Goal: Transaction & Acquisition: Purchase product/service

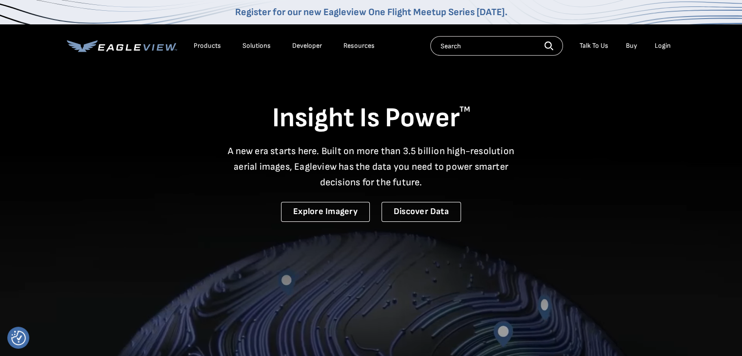
click at [465, 40] on input "text" at bounding box center [497, 46] width 133 height 20
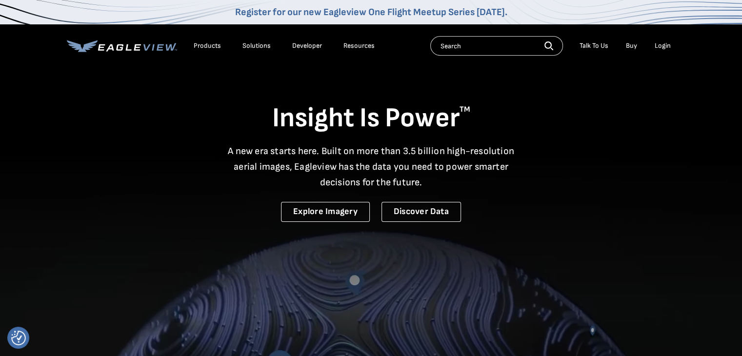
paste input "44 eucalyptus rd, Oakland, 94705"
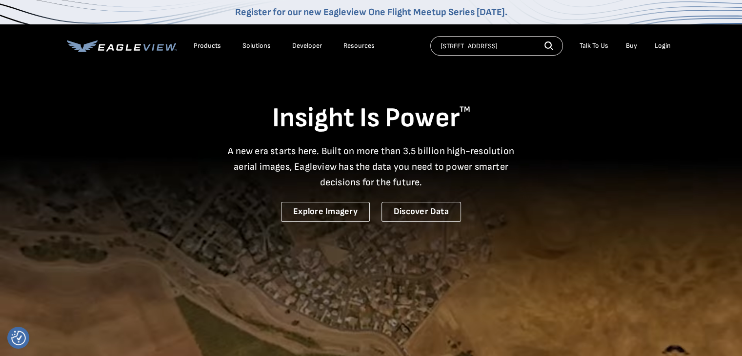
type input "44 eucalyptus rd, Oakland, 94705"
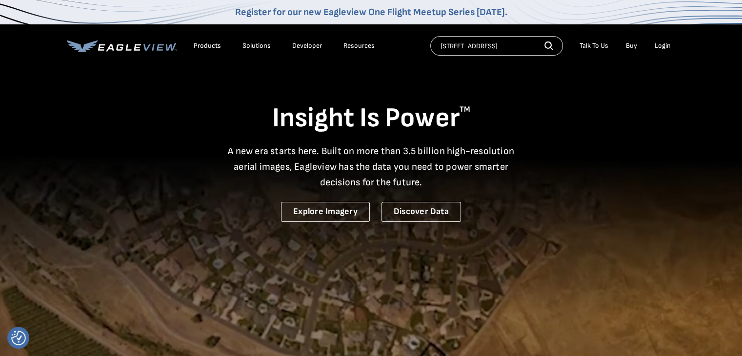
click at [549, 43] on icon "button" at bounding box center [549, 45] width 9 height 9
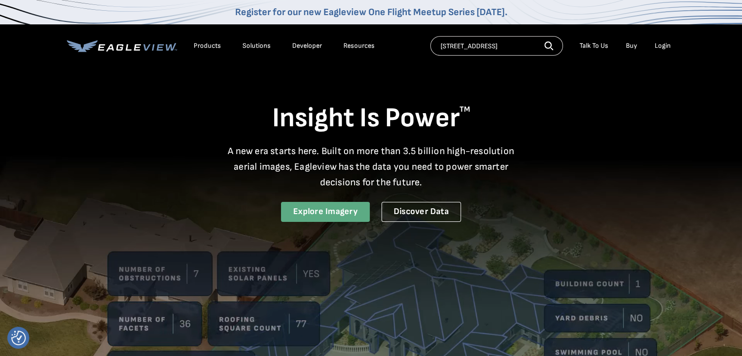
click at [320, 206] on link "Explore Imagery" at bounding box center [325, 212] width 89 height 20
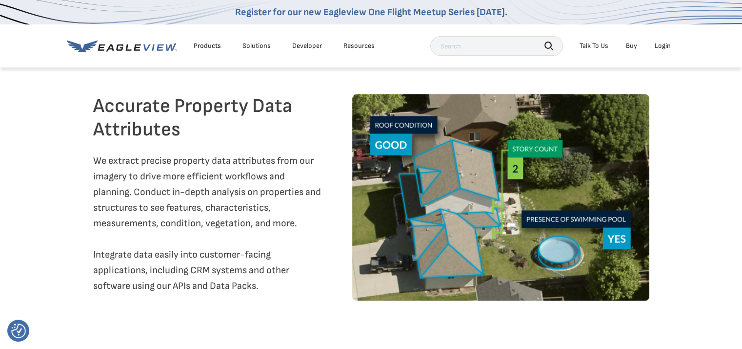
scroll to position [1709, 0]
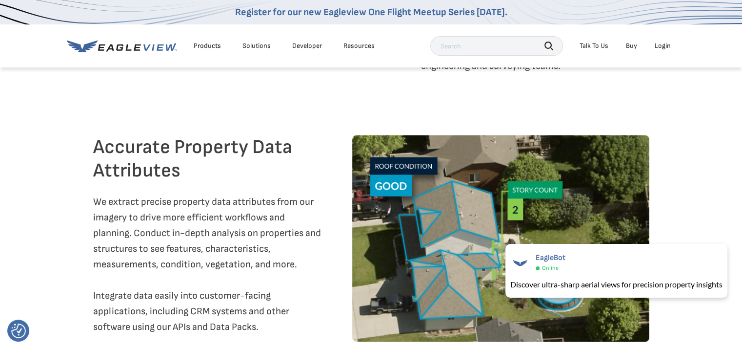
click at [632, 44] on link "Buy" at bounding box center [631, 45] width 11 height 9
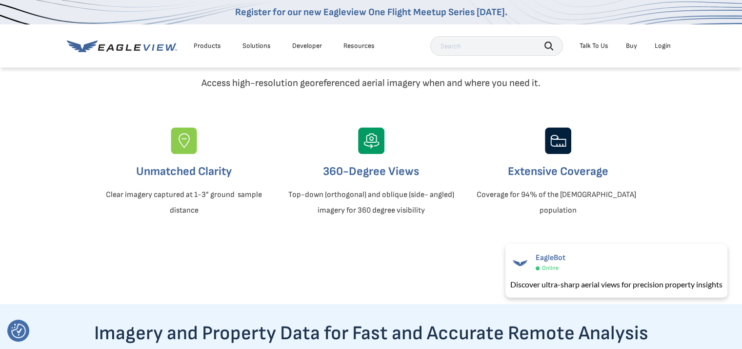
scroll to position [0, 0]
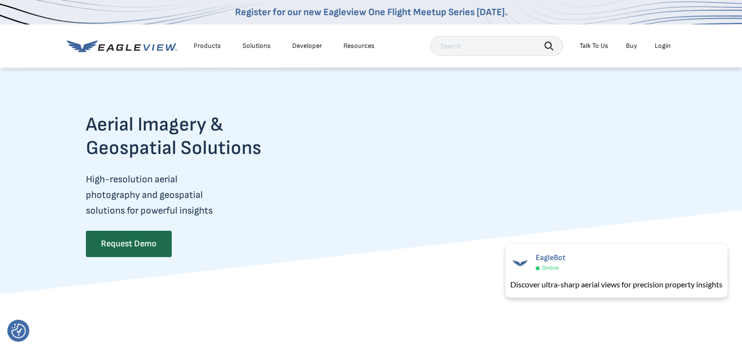
click at [207, 45] on div "Products" at bounding box center [207, 45] width 27 height 9
click at [152, 41] on icon at bounding box center [122, 46] width 110 height 12
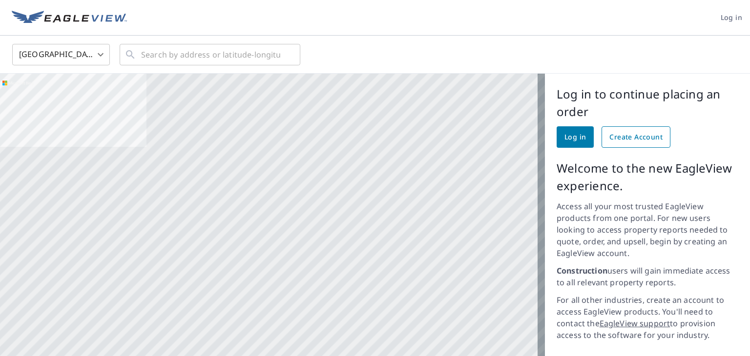
click at [628, 136] on span "Create Account" at bounding box center [635, 137] width 53 height 12
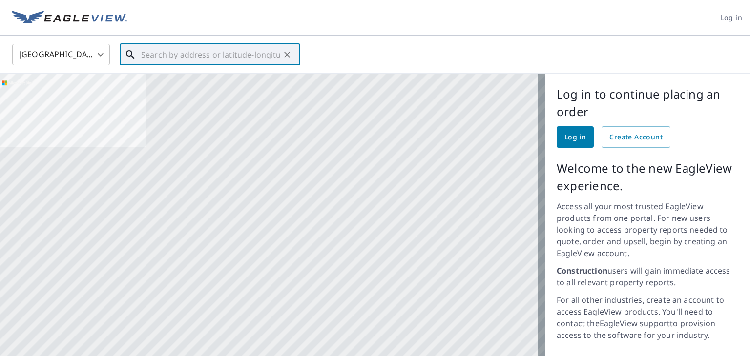
paste input "44 eucalyptus rd, Oakland, 94705"
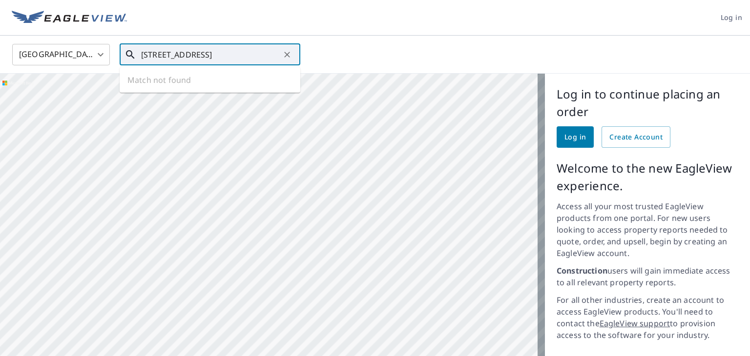
click at [131, 55] on icon at bounding box center [130, 54] width 8 height 8
type input "44 eucalyptus rd, Oakland, 94705"
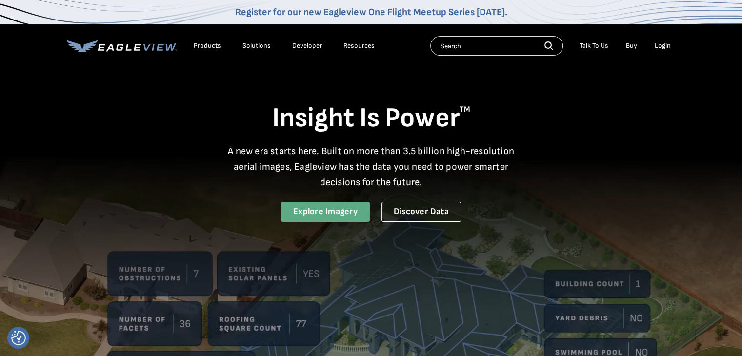
click at [344, 214] on link "Explore Imagery" at bounding box center [325, 212] width 89 height 20
